Goal: Find specific fact: Find specific page/section

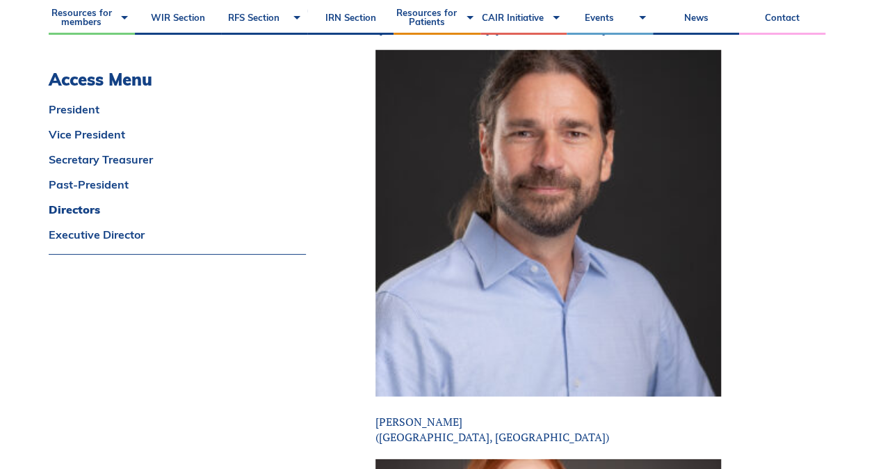
scroll to position [1864, 0]
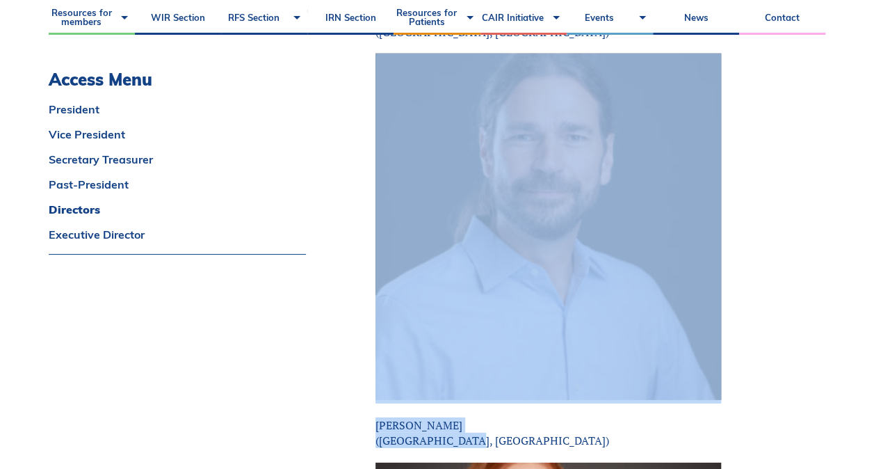
drag, startPoint x: 466, startPoint y: 439, endPoint x: 338, endPoint y: 253, distance: 225.4
copy div "[PERSON_NAME] ([GEOGRAPHIC_DATA], [GEOGRAPHIC_DATA])"
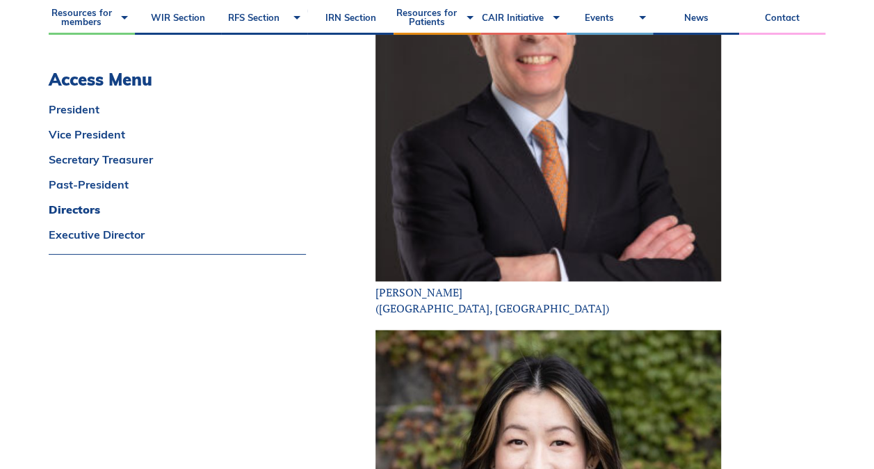
scroll to position [3604, 0]
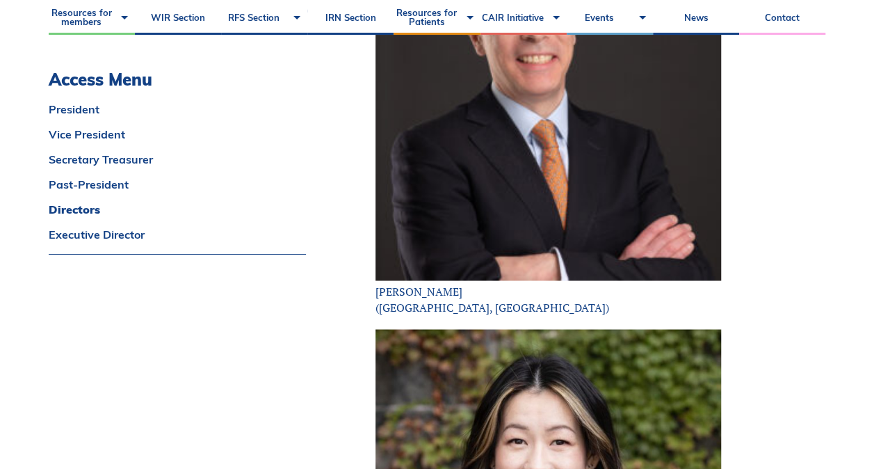
drag, startPoint x: 470, startPoint y: 300, endPoint x: 374, endPoint y: 288, distance: 96.7
drag, startPoint x: 374, startPoint y: 288, endPoint x: 459, endPoint y: 314, distance: 88.8
click at [459, 314] on p "[PERSON_NAME] ([GEOGRAPHIC_DATA], [GEOGRAPHIC_DATA])" at bounding box center [547, 124] width 345 height 381
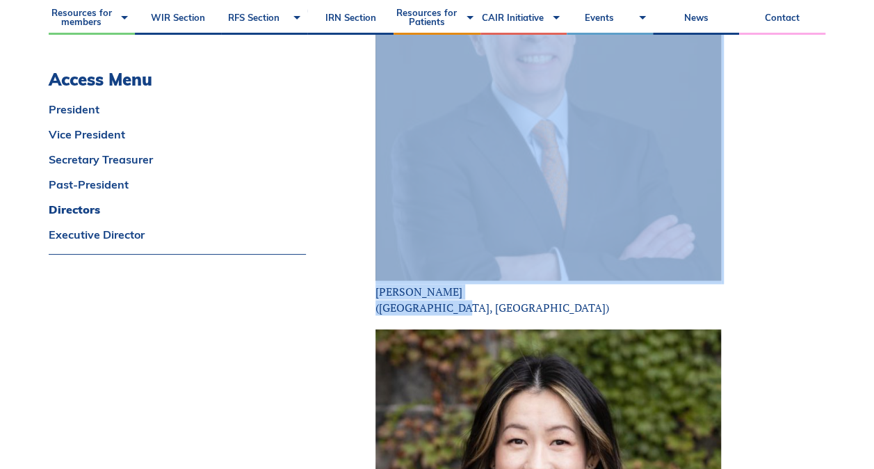
drag, startPoint x: 459, startPoint y: 314, endPoint x: 354, endPoint y: 235, distance: 131.5
copy p "[PERSON_NAME] ([GEOGRAPHIC_DATA], [GEOGRAPHIC_DATA])"
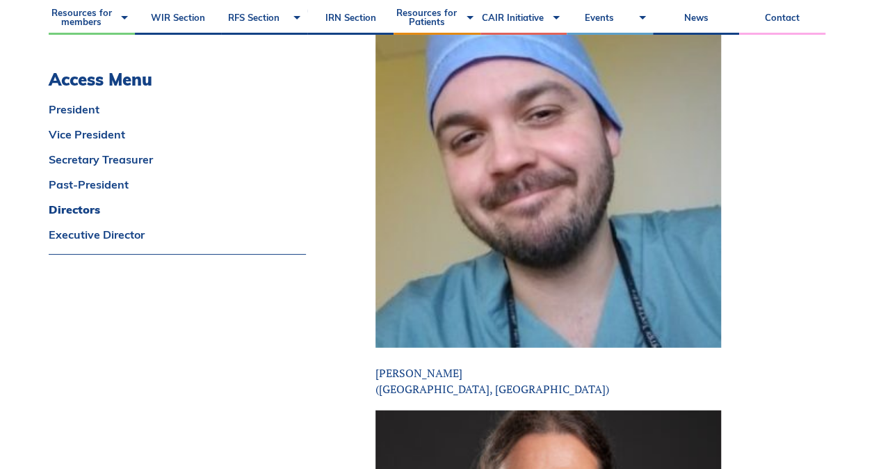
scroll to position [1506, 0]
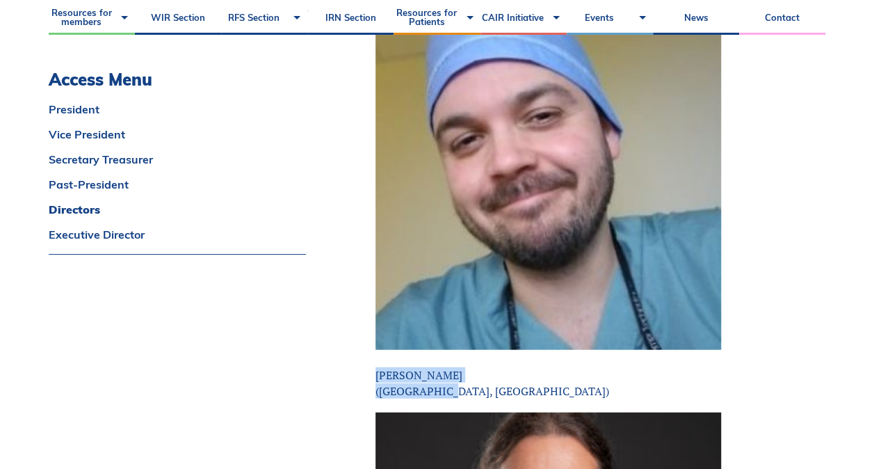
drag, startPoint x: 443, startPoint y: 393, endPoint x: 373, endPoint y: 375, distance: 73.2
copy p "[PERSON_NAME] ([GEOGRAPHIC_DATA], [GEOGRAPHIC_DATA])"
